Goal: Use online tool/utility: Utilize a website feature to perform a specific function

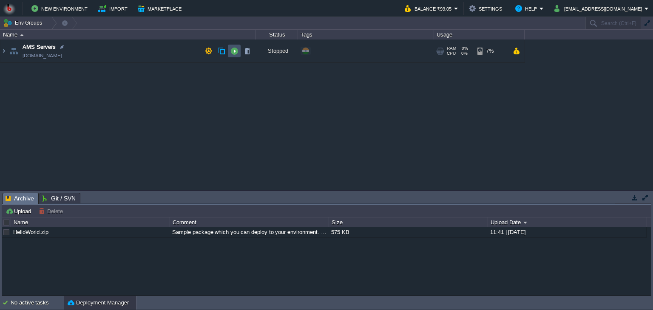
click at [232, 54] on button "button" at bounding box center [234, 51] width 8 height 8
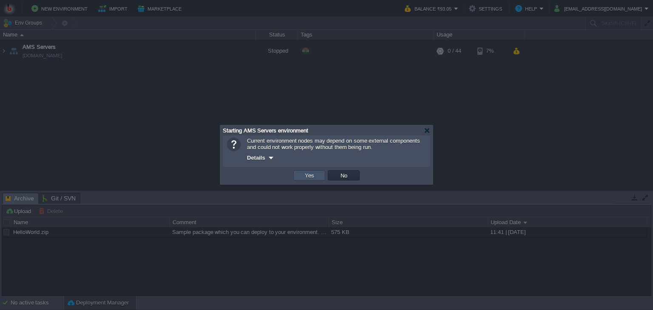
click at [303, 177] on button "Yes" at bounding box center [309, 176] width 14 height 8
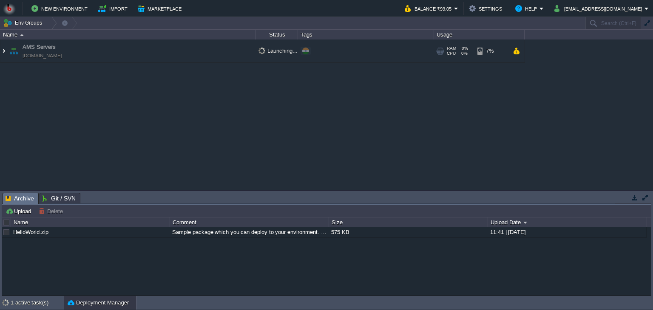
click at [3, 50] on img at bounding box center [3, 51] width 7 height 23
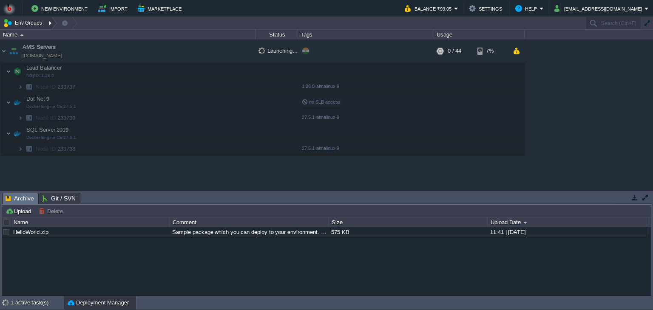
click at [48, 23] on div at bounding box center [50, 23] width 11 height 12
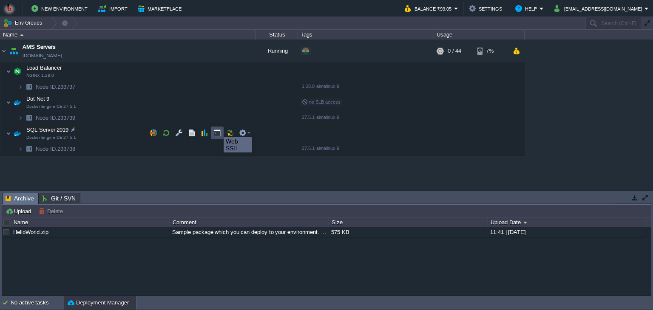
click at [217, 130] on button "button" at bounding box center [217, 133] width 8 height 8
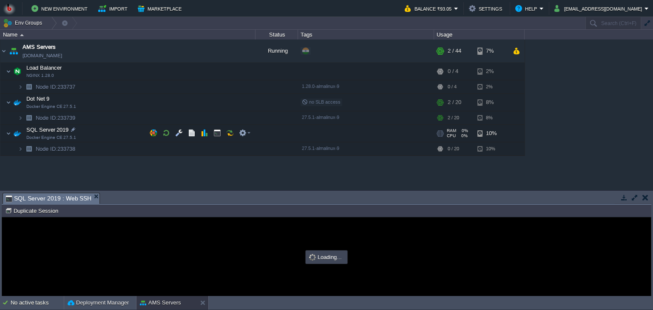
type input "#000000"
